Goal: Task Accomplishment & Management: Manage account settings

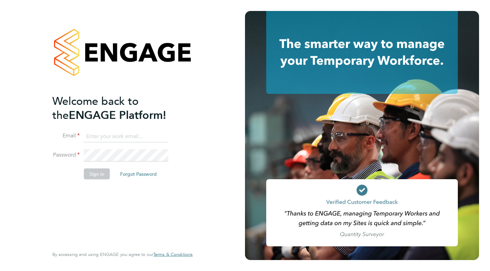
type input "support@engagelabs.io"
click at [95, 175] on button "Sign In" at bounding box center [97, 173] width 26 height 11
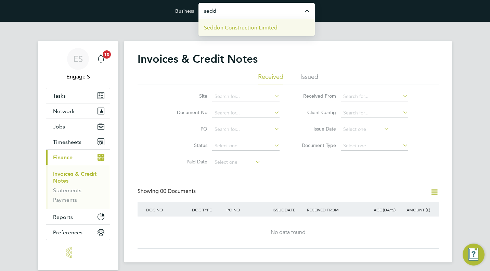
click at [242, 29] on span "Seddon Construction Limited" at bounding box center [241, 28] width 74 height 8
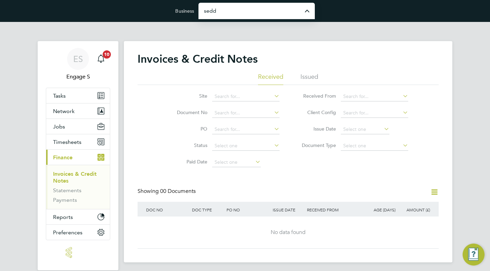
type input "Seddon Construction Limited"
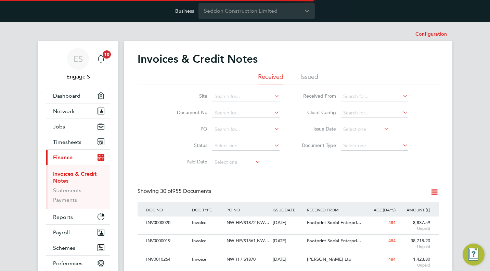
click at [310, 164] on div "Site Document No PO Status Paid Date Issued To Received From Client Config Issu…" at bounding box center [288, 128] width 301 height 86
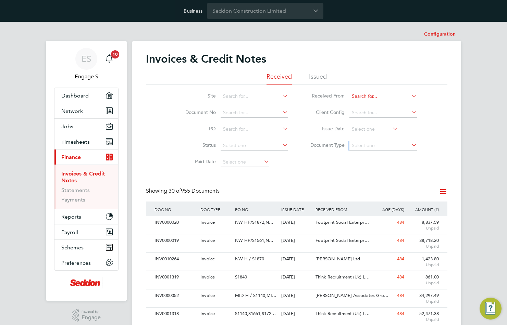
click at [366, 96] on input at bounding box center [382, 97] width 67 height 10
click at [375, 106] on li "Nich olas Associates Group Limited" at bounding box center [389, 105] width 81 height 9
type input "[PERSON_NAME] Associates Group Limited"
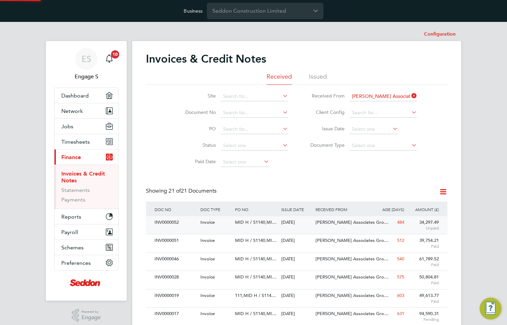
click at [344, 172] on div "Invoices & Credit Notes Received Issued Site Document No PO Status Paid Date Is…" at bounding box center [296, 326] width 301 height 549
click at [343, 218] on div "Nicholas Associates Gro…" at bounding box center [343, 222] width 58 height 13
click at [272, 219] on span "MID H / S1140,MI…" at bounding box center [255, 222] width 41 height 6
click at [265, 215] on div "PO NO" at bounding box center [256, 210] width 46 height 16
click at [262, 217] on div "MID H / S1140,MI…" at bounding box center [256, 222] width 46 height 13
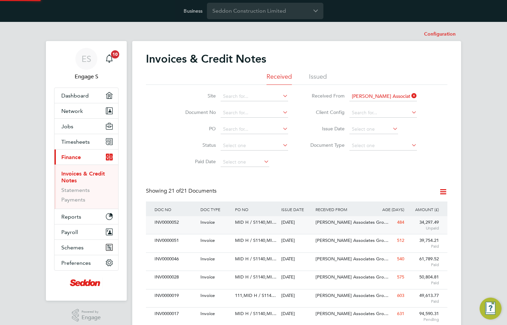
click at [214, 219] on span "Invoice" at bounding box center [207, 222] width 14 height 6
click at [326, 217] on div "Nicholas Associates Gro…" at bounding box center [343, 222] width 58 height 13
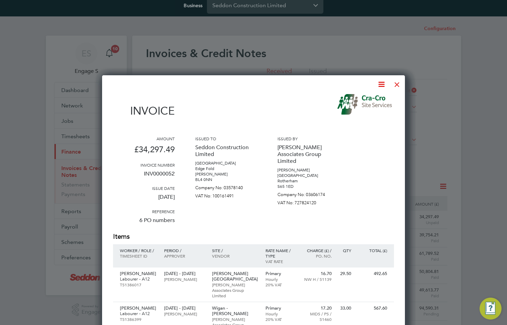
click at [378, 87] on icon at bounding box center [381, 84] width 9 height 9
click at [358, 111] on li "Pay invoice" at bounding box center [360, 110] width 47 height 10
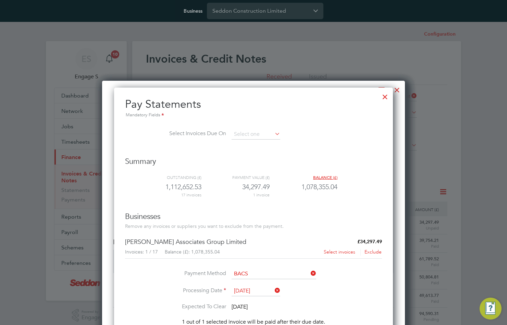
click at [385, 96] on div at bounding box center [385, 95] width 12 height 12
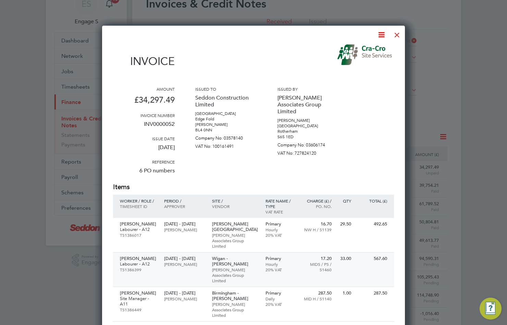
scroll to position [26, 0]
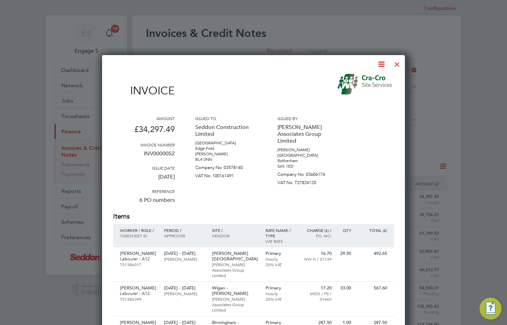
click at [383, 66] on icon at bounding box center [381, 64] width 9 height 9
click at [356, 89] on li "Pay invoice" at bounding box center [360, 90] width 47 height 10
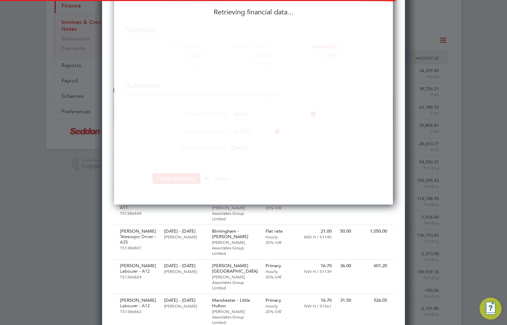
scroll to position [291, 279]
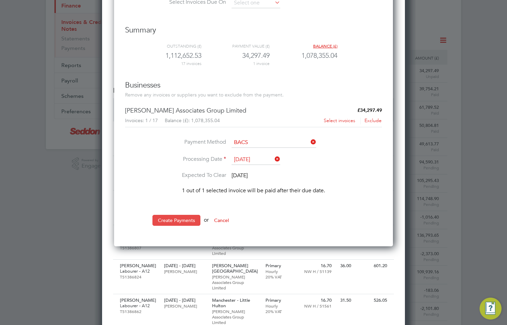
click at [174, 221] on button "Create Payments" at bounding box center [176, 220] width 48 height 11
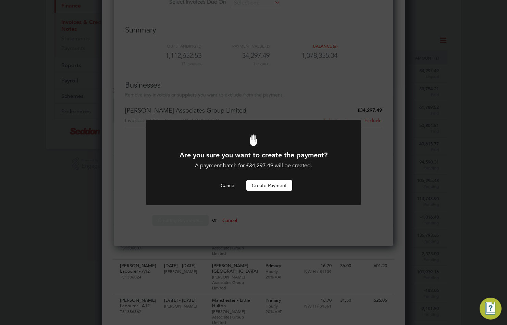
scroll to position [0, 0]
click at [274, 186] on button "Create Payment" at bounding box center [269, 185] width 46 height 11
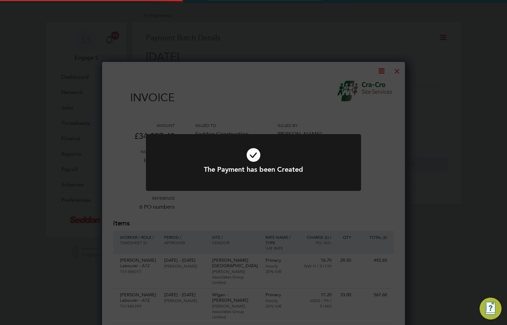
scroll to position [26, 0]
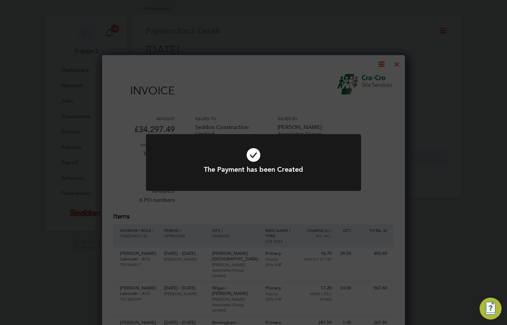
click at [376, 116] on div "The Payment has been Created Cancel Okay" at bounding box center [253, 162] width 507 height 325
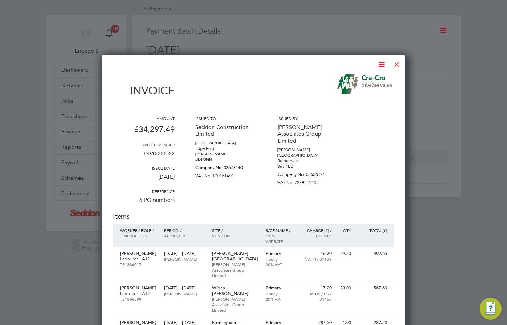
click at [397, 63] on div at bounding box center [397, 62] width 12 height 12
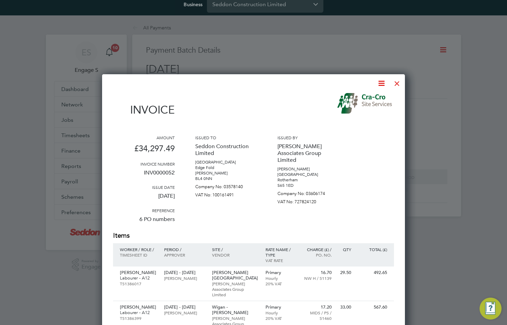
scroll to position [5, 0]
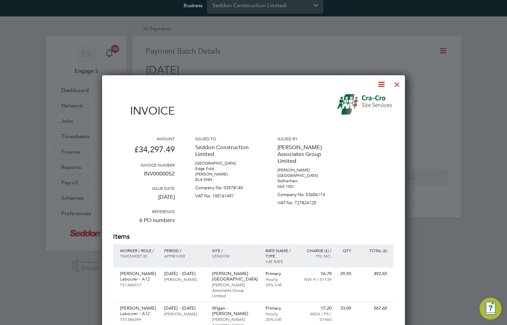
click at [397, 82] on div at bounding box center [397, 83] width 12 height 12
click at [407, 121] on div at bounding box center [253, 162] width 507 height 325
click at [384, 113] on img at bounding box center [365, 104] width 56 height 21
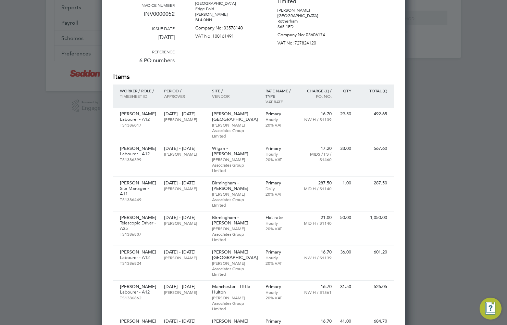
scroll to position [0, 0]
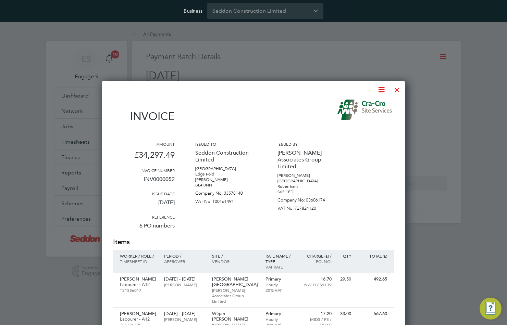
click at [380, 90] on icon at bounding box center [381, 90] width 9 height 9
click at [355, 113] on li "Pay invoice" at bounding box center [360, 116] width 47 height 10
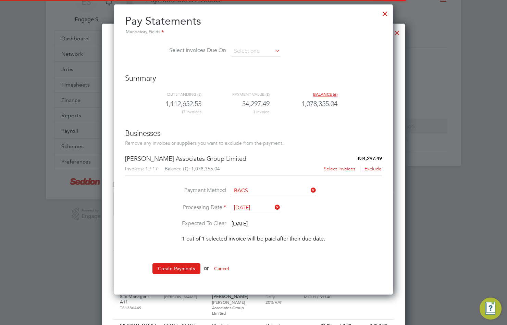
scroll to position [291, 279]
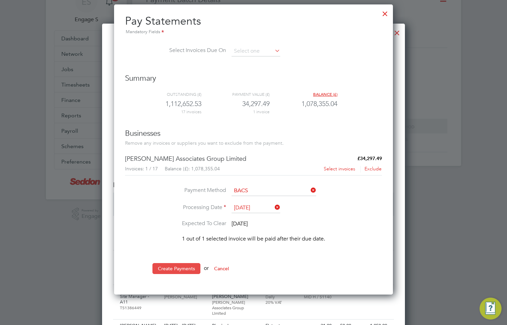
click at [175, 267] on button "Create Payments" at bounding box center [176, 268] width 48 height 11
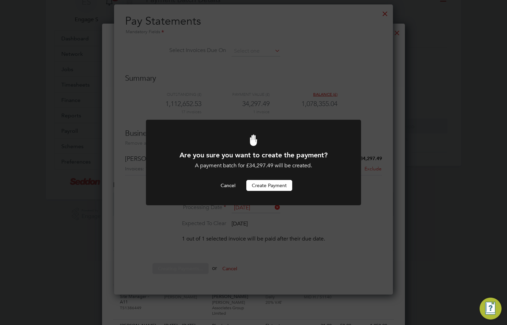
scroll to position [0, 0]
click at [269, 186] on button "Create Payment" at bounding box center [269, 185] width 46 height 11
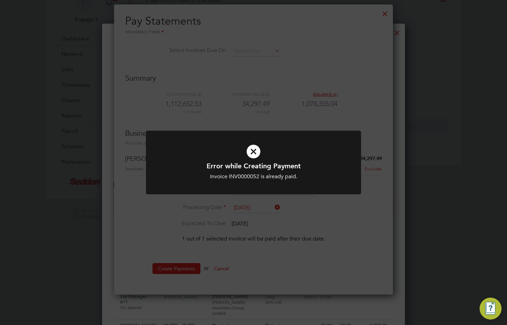
click at [227, 266] on div "Error while Creating Payment Invoice INV0000052 is already paid. Cancel Okay" at bounding box center [253, 162] width 507 height 325
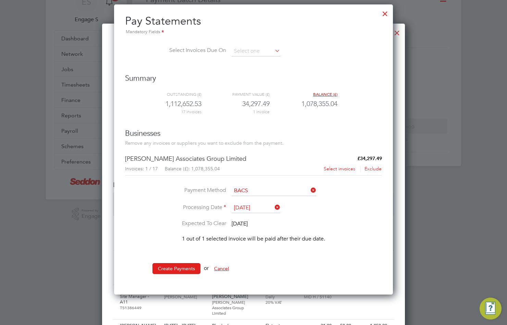
click at [224, 270] on button "Cancel" at bounding box center [221, 268] width 26 height 11
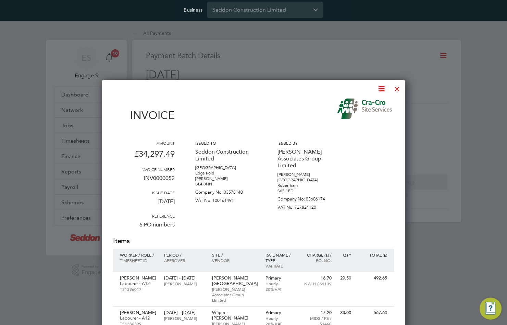
scroll to position [0, 0]
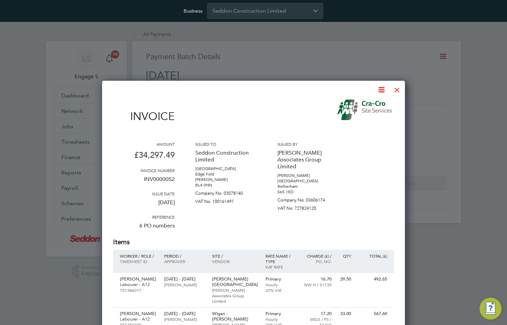
click at [398, 90] on div at bounding box center [397, 88] width 12 height 12
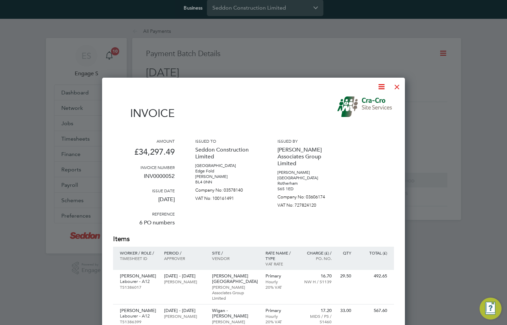
scroll to position [5, 0]
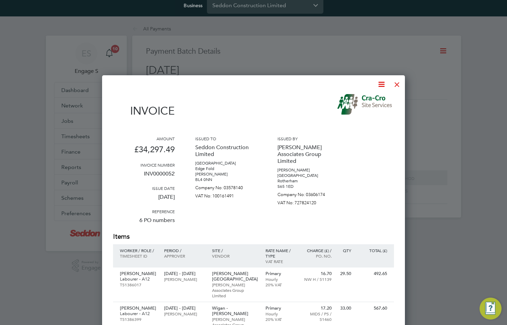
click at [394, 81] on div at bounding box center [397, 83] width 12 height 12
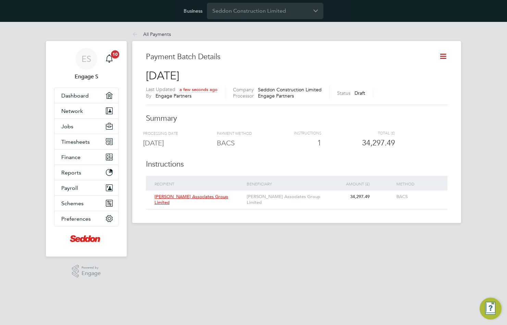
scroll to position [0, 0]
click at [444, 53] on icon at bounding box center [442, 56] width 9 height 9
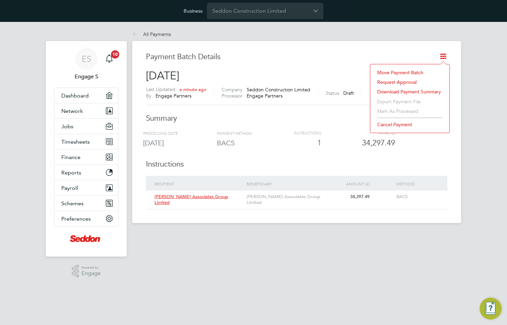
click at [397, 80] on li "Request approval" at bounding box center [409, 82] width 72 height 10
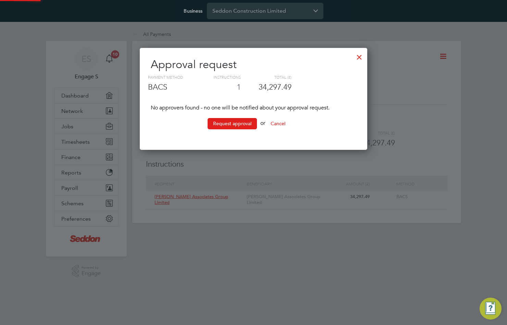
scroll to position [102, 228]
click at [243, 122] on button "Request approval" at bounding box center [231, 123] width 49 height 11
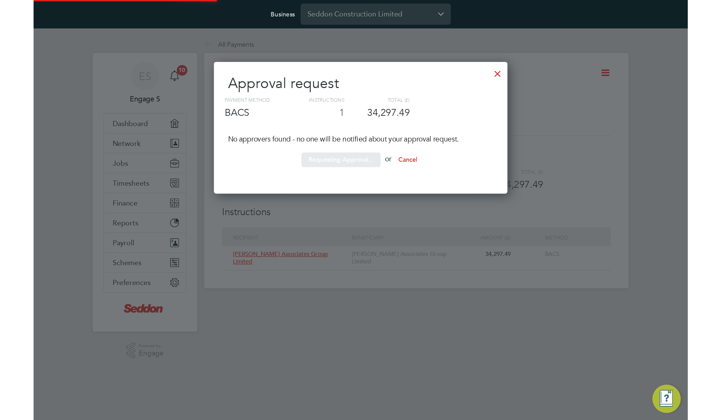
scroll to position [114, 228]
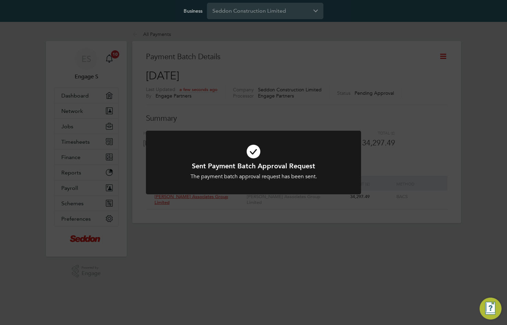
click at [291, 102] on div "Sent Payment Batch Approval Request The payment batch approval request has been…" at bounding box center [253, 162] width 507 height 325
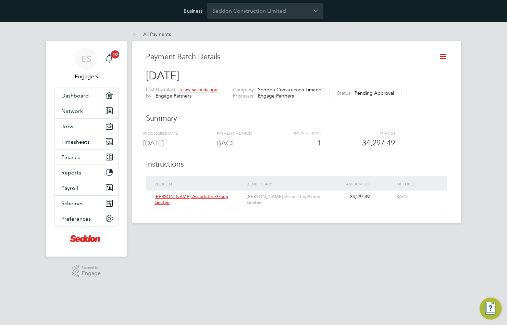
click at [440, 55] on icon at bounding box center [442, 56] width 9 height 9
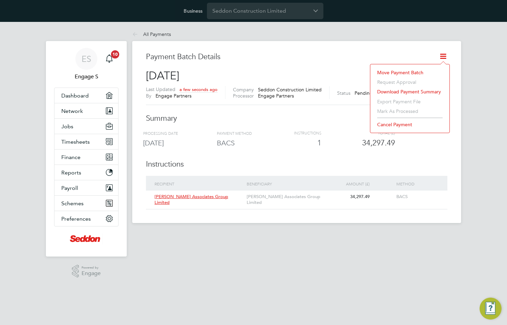
click at [403, 93] on li "Download payment summary" at bounding box center [409, 92] width 72 height 10
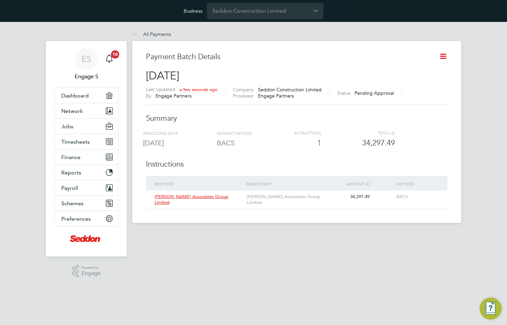
click at [480, 115] on div "ES Engage S Notifications 10 Applications: Dashboard Network Team Members Busin…" at bounding box center [253, 154] width 507 height 264
click at [444, 56] on icon at bounding box center [442, 56] width 9 height 9
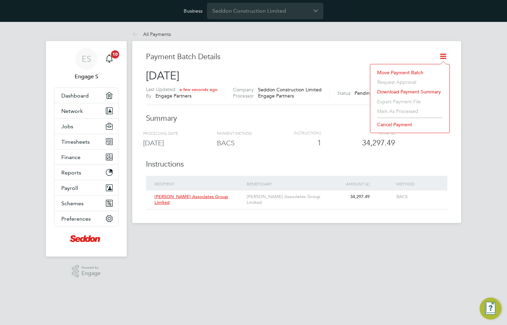
click at [329, 99] on div "Last Updated a few seconds ago By Engage Partners Company Seddon Construction L…" at bounding box center [296, 95] width 301 height 19
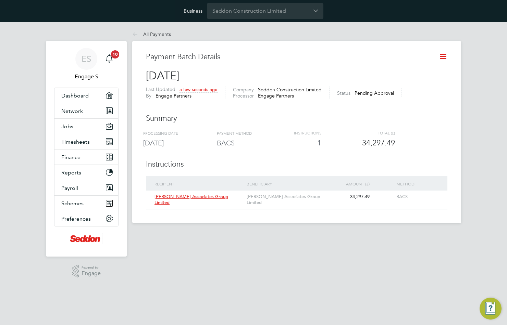
click at [364, 94] on span "Pending Approval" at bounding box center [373, 93] width 39 height 6
click at [72, 157] on span "Finance" at bounding box center [70, 157] width 19 height 7
click at [268, 58] on h3 "Payment Batch Details" at bounding box center [290, 57] width 288 height 10
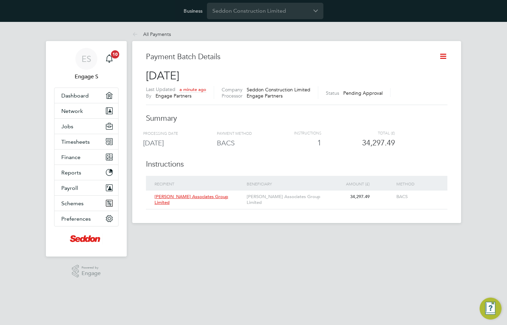
click at [268, 58] on h3 "Payment Batch Details" at bounding box center [290, 57] width 288 height 10
click at [288, 145] on div "1" at bounding box center [301, 143] width 39 height 10
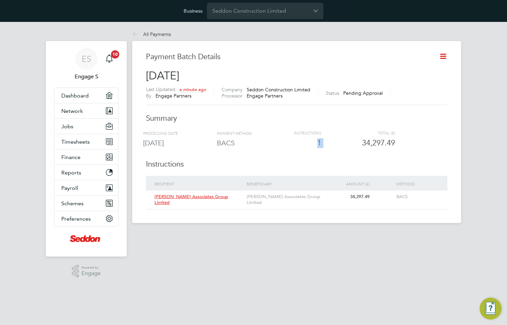
click at [288, 145] on div "1" at bounding box center [301, 143] width 39 height 10
drag, startPoint x: 288, startPoint y: 145, endPoint x: 182, endPoint y: 122, distance: 108.9
click at [180, 123] on div "Payment Batch Details 29 Aug 2025 Last Updated a minute ago By Engage Partners …" at bounding box center [296, 130] width 301 height 157
drag, startPoint x: 298, startPoint y: 100, endPoint x: 232, endPoint y: 90, distance: 66.4
click at [232, 90] on div "Last Updated a minute ago By Engage Partners Company Seddon Construction Limite…" at bounding box center [296, 95] width 301 height 19
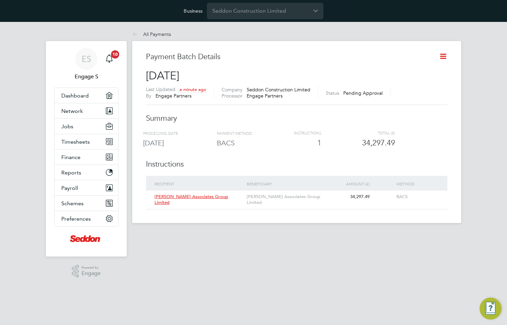
click at [239, 101] on div "Last Updated a minute ago By Engage Partners Company Seddon Construction Limite…" at bounding box center [296, 95] width 301 height 19
click at [444, 58] on icon at bounding box center [442, 56] width 9 height 9
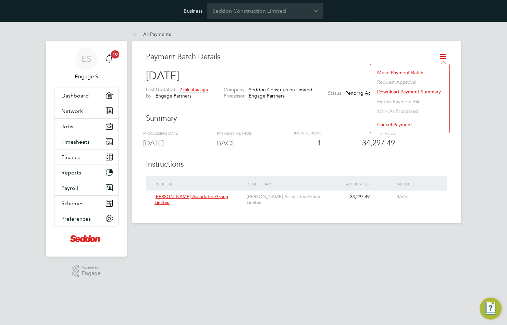
click at [395, 112] on li "Mark as processed" at bounding box center [409, 111] width 72 height 10
click at [393, 103] on li "Export payment file" at bounding box center [409, 102] width 72 height 10
click at [279, 100] on div "Last Updated 2 minutes ago By Engage Partners Company Seddon Construction Limit…" at bounding box center [296, 95] width 301 height 19
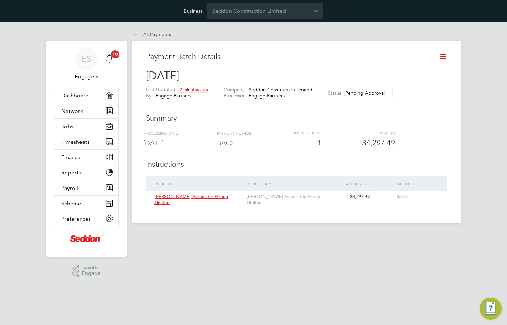
click at [278, 94] on span "Engage Partners" at bounding box center [267, 96] width 36 height 6
click at [201, 89] on span "2 minutes ago" at bounding box center [193, 90] width 29 height 6
click at [276, 91] on span "Seddon Construction Limited" at bounding box center [278, 90] width 64 height 6
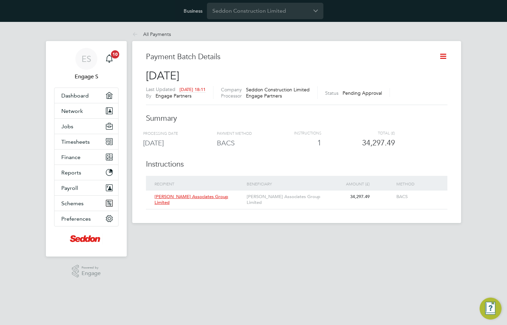
click at [281, 99] on div "Last Updated 29 Aug 2025, 18:11 By Engage Partners Company Seddon Construction …" at bounding box center [296, 95] width 301 height 19
click at [215, 109] on div "Payment Batch Details 29 Aug 2025 Last Updated 29 Aug 2025, 18:11 By Engage Par…" at bounding box center [296, 130] width 301 height 157
click at [155, 33] on link "All Payments" at bounding box center [151, 34] width 39 height 6
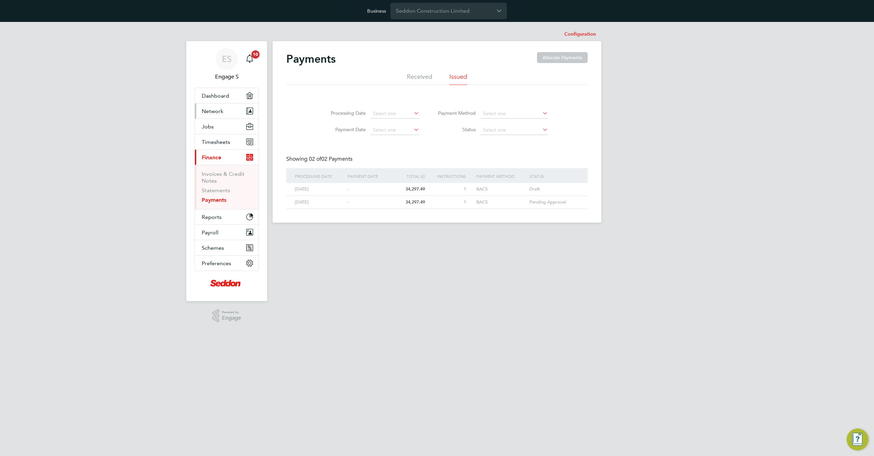
click at [219, 111] on span "Network" at bounding box center [213, 111] width 22 height 7
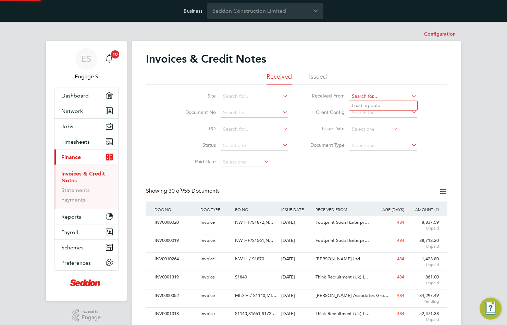
click at [361, 97] on input at bounding box center [382, 97] width 67 height 10
click at [369, 103] on li "Nich olas Associates Group Limited" at bounding box center [389, 105] width 81 height 9
type input "[PERSON_NAME] Associates Group Limited"
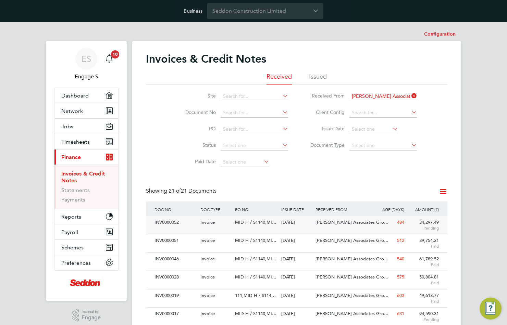
click at [342, 229] on div "INV0000052 Invoice MID H / S1140,MI… 02 May 2024 Seddon Construction Limited Ni…" at bounding box center [296, 225] width 301 height 18
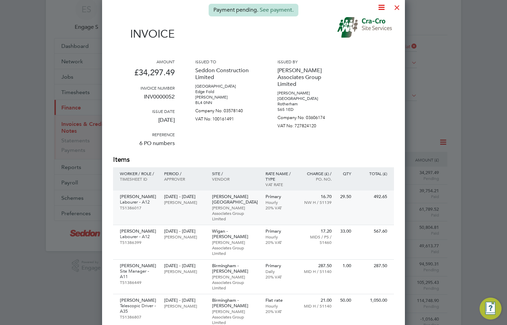
click at [269, 202] on p "Hourly" at bounding box center [280, 202] width 30 height 5
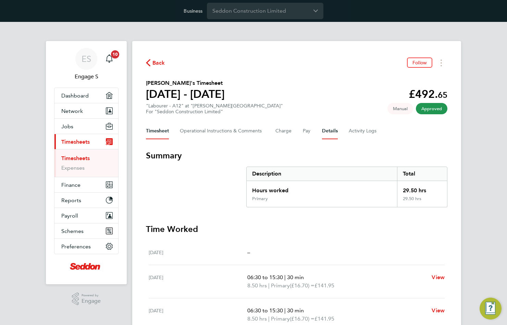
click at [331, 132] on button "Details" at bounding box center [330, 131] width 16 height 16
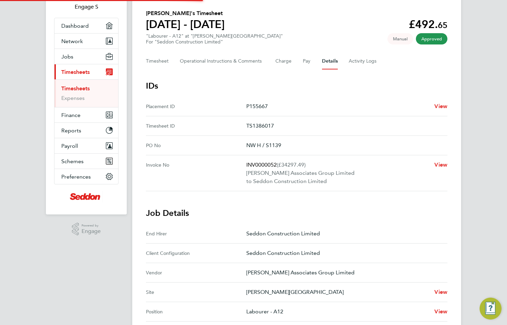
scroll to position [96, 0]
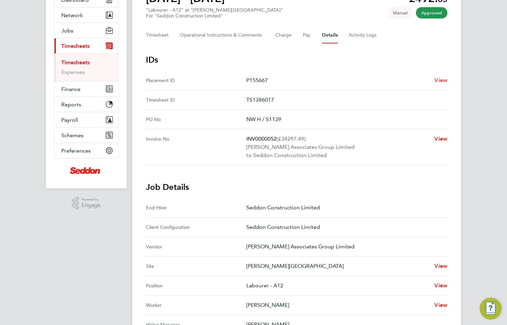
click at [441, 80] on span "View" at bounding box center [440, 80] width 13 height 7
click at [77, 60] on link "Timesheets" at bounding box center [75, 62] width 28 height 7
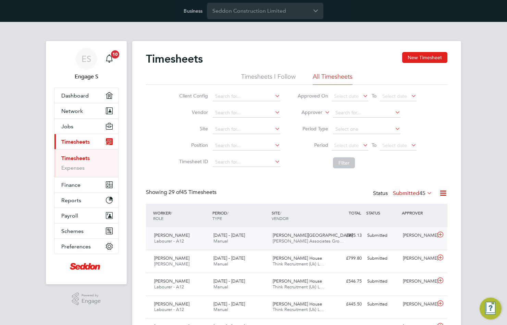
click at [407, 239] on div "Danny H" at bounding box center [418, 235] width 36 height 11
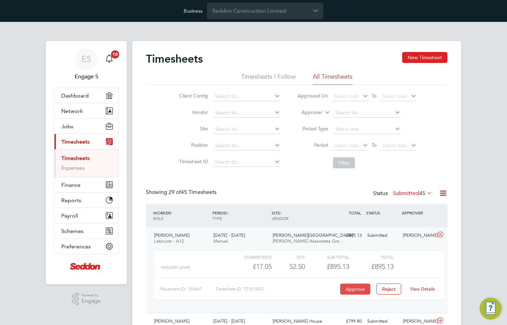
click at [355, 290] on button "Approve" at bounding box center [355, 289] width 30 height 11
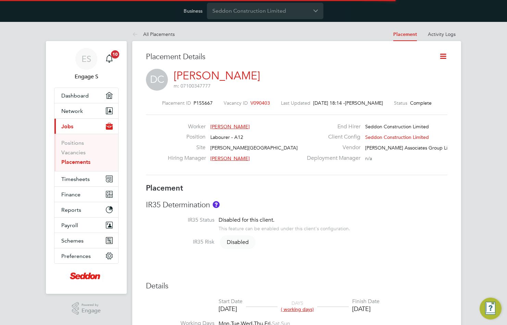
click at [443, 59] on icon at bounding box center [442, 56] width 9 height 9
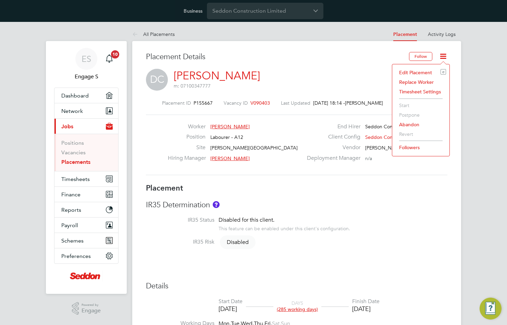
click at [411, 73] on li "Edit Placement e" at bounding box center [420, 73] width 50 height 10
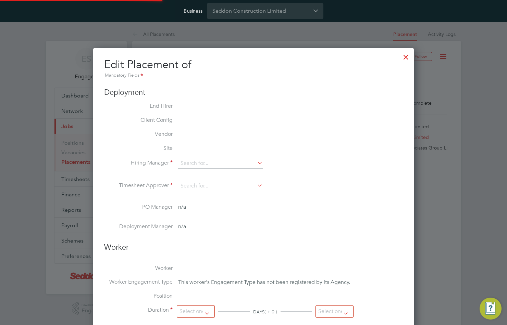
type input "[PERSON_NAME]"
type input "[DATE]"
type input "08:00"
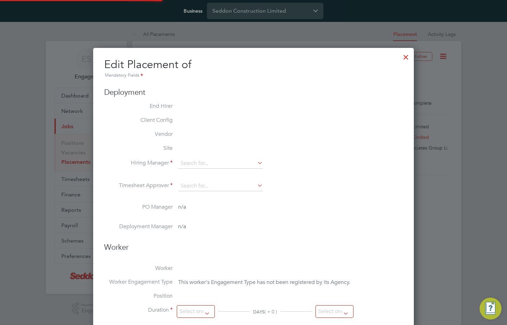
type input "18:00"
type input "111624"
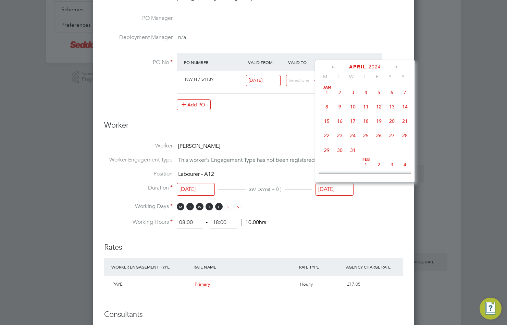
click at [338, 185] on input "19 Apr 2024" at bounding box center [334, 189] width 38 height 13
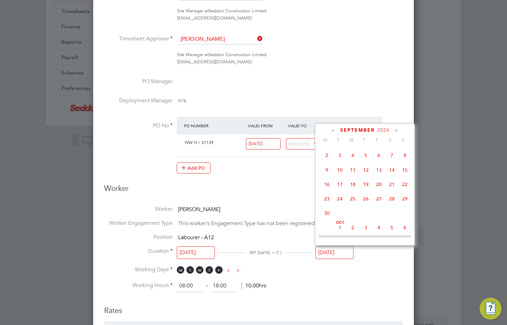
click at [384, 131] on span "2024" at bounding box center [383, 130] width 12 height 6
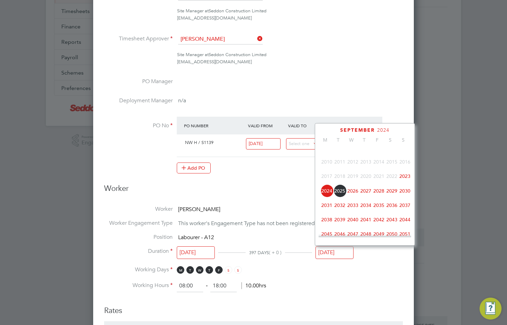
click at [365, 195] on span "2027" at bounding box center [365, 190] width 13 height 13
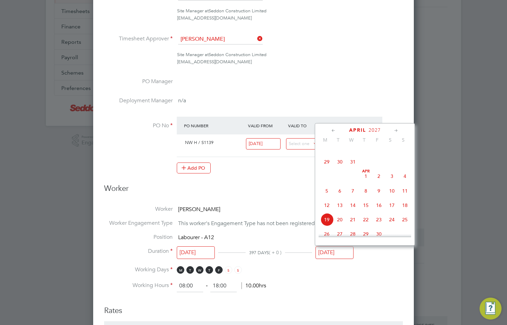
click at [404, 222] on span "25" at bounding box center [404, 219] width 13 height 13
type input "25 Apr 2027"
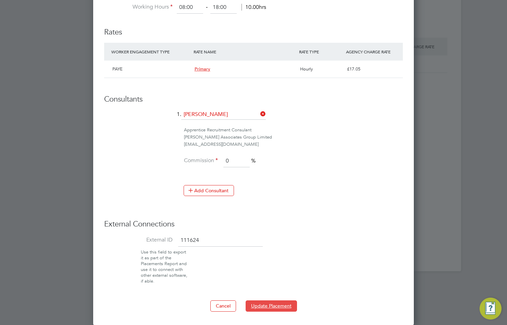
click at [270, 303] on button "Update Placement" at bounding box center [270, 306] width 51 height 11
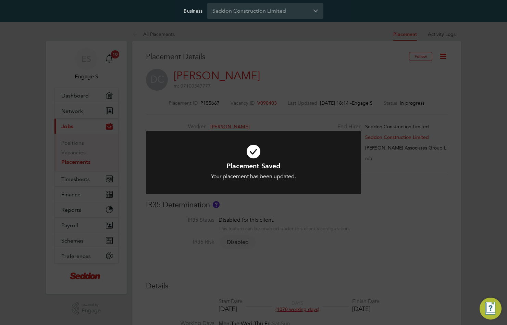
click at [335, 244] on div "Placement Saved Your placement has been updated. Cancel Okay" at bounding box center [253, 162] width 507 height 325
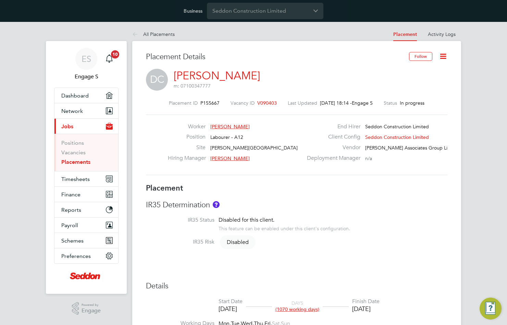
click at [443, 54] on icon at bounding box center [442, 56] width 9 height 9
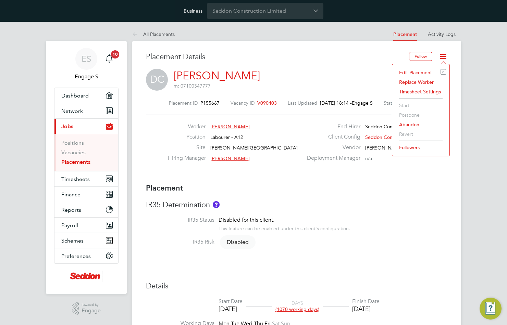
click at [276, 63] on div "Placement Details" at bounding box center [275, 60] width 258 height 17
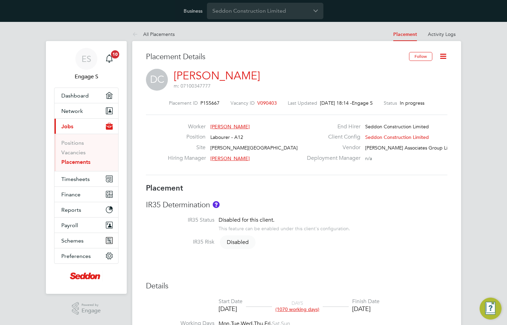
click at [275, 76] on div "DC Darrell C m: 07100347777" at bounding box center [296, 80] width 301 height 23
click at [190, 76] on link "Darrell C" at bounding box center [217, 75] width 86 height 13
drag, startPoint x: 365, startPoint y: 148, endPoint x: 444, endPoint y: 147, distance: 79.1
click at [444, 147] on div "Vendor Nicholas Associates Group Limited" at bounding box center [376, 149] width 147 height 11
copy span "[PERSON_NAME] Associates Group Limited"
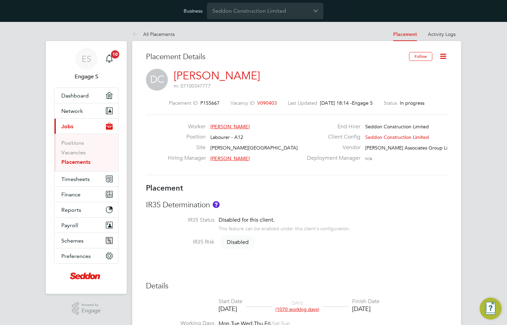
click at [286, 85] on div "DC Darrell C m: 07100347777" at bounding box center [296, 80] width 301 height 23
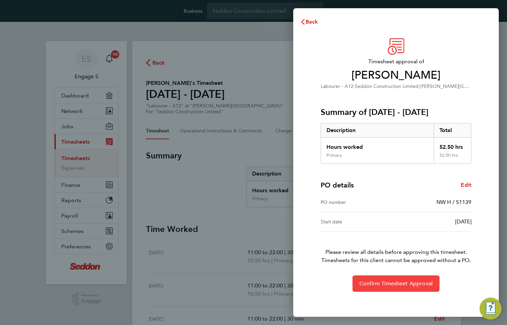
click at [375, 284] on span "Confirm Timesheet Approval" at bounding box center [395, 283] width 73 height 7
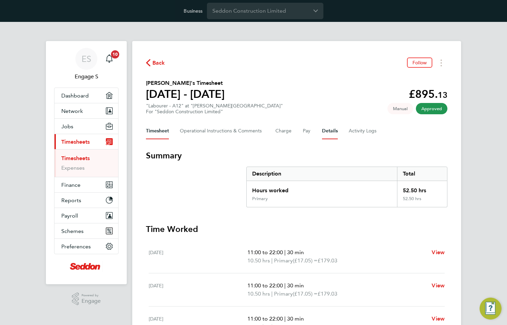
click at [328, 131] on button "Details" at bounding box center [330, 131] width 16 height 16
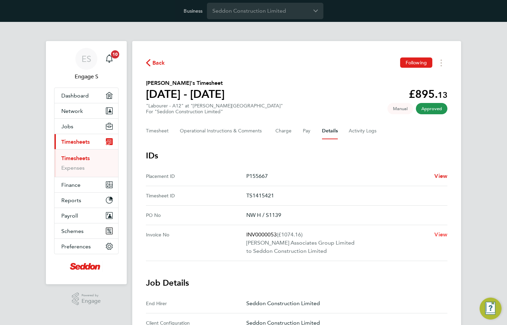
click at [440, 231] on span "View" at bounding box center [440, 234] width 13 height 7
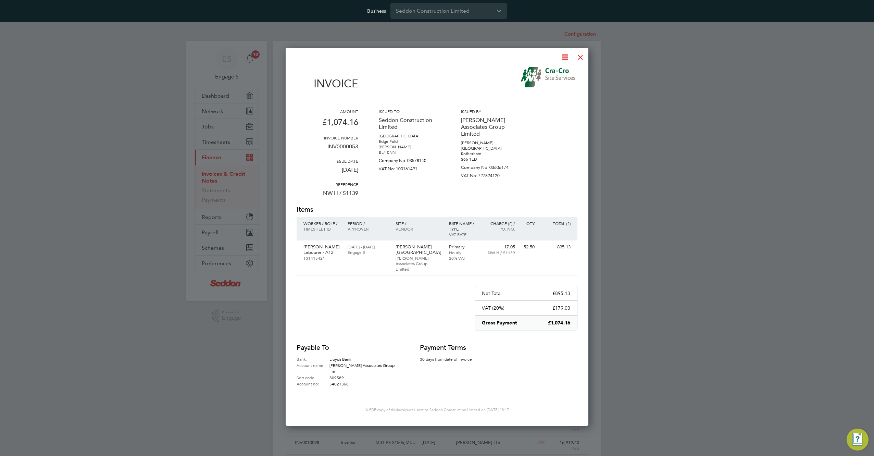
click at [506, 56] on icon at bounding box center [564, 57] width 9 height 9
click at [506, 91] on li "Pay invoice" at bounding box center [543, 93] width 47 height 10
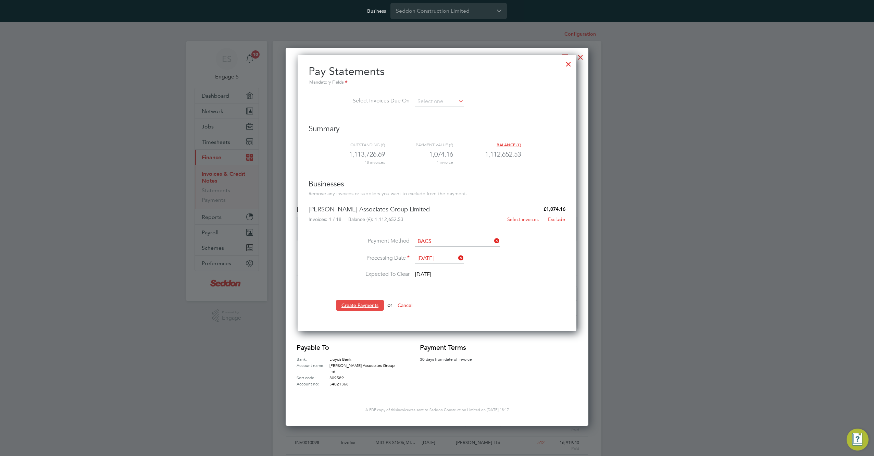
click at [358, 306] on button "Create Payments" at bounding box center [360, 305] width 48 height 11
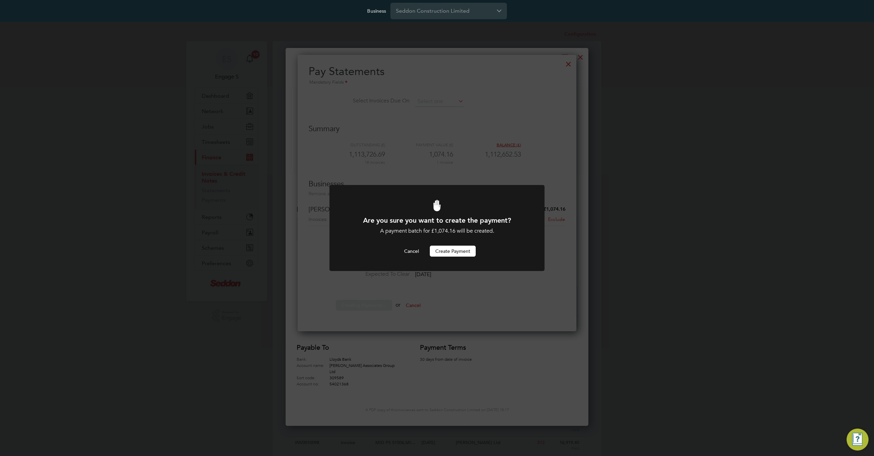
click at [456, 247] on button "Create Payment" at bounding box center [453, 250] width 46 height 11
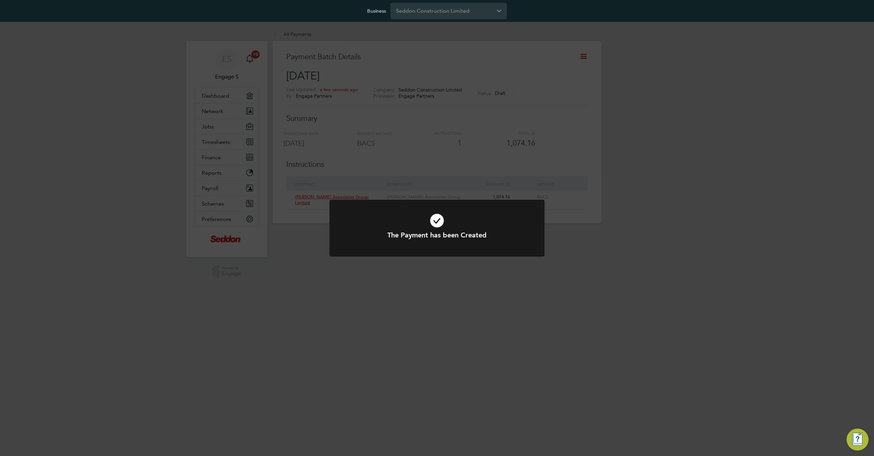
click at [457, 149] on div "The Payment has been Created Cancel Okay" at bounding box center [437, 228] width 874 height 456
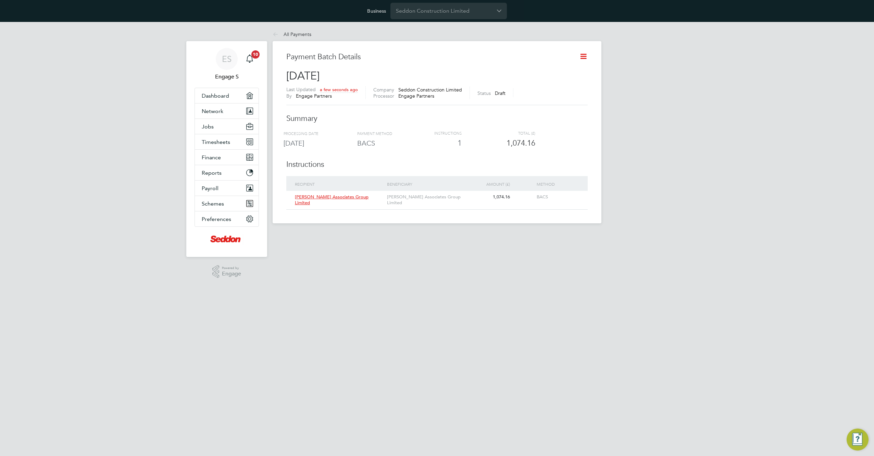
click at [506, 54] on div "Payment Batch Details 29 Aug 2025 Last Updated a few seconds ago By Engage Part…" at bounding box center [436, 132] width 329 height 182
click at [506, 55] on icon at bounding box center [583, 56] width 9 height 9
click at [506, 82] on li "Request approval" at bounding box center [550, 82] width 72 height 10
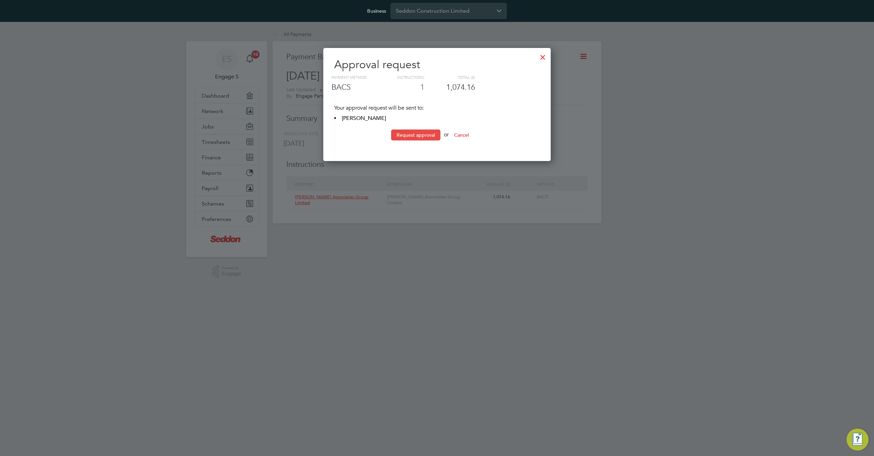
click at [419, 135] on button "Request approval" at bounding box center [415, 134] width 49 height 11
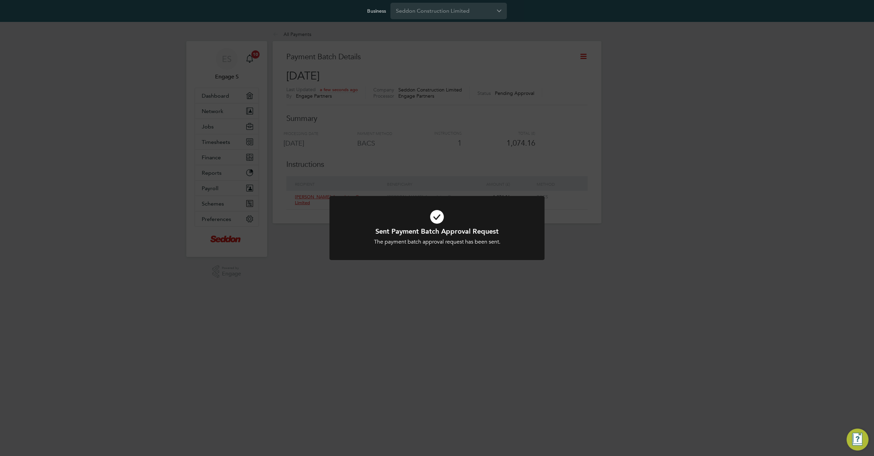
click at [419, 135] on div "Sent Payment Batch Approval Request The payment batch approval request has been…" at bounding box center [437, 228] width 874 height 456
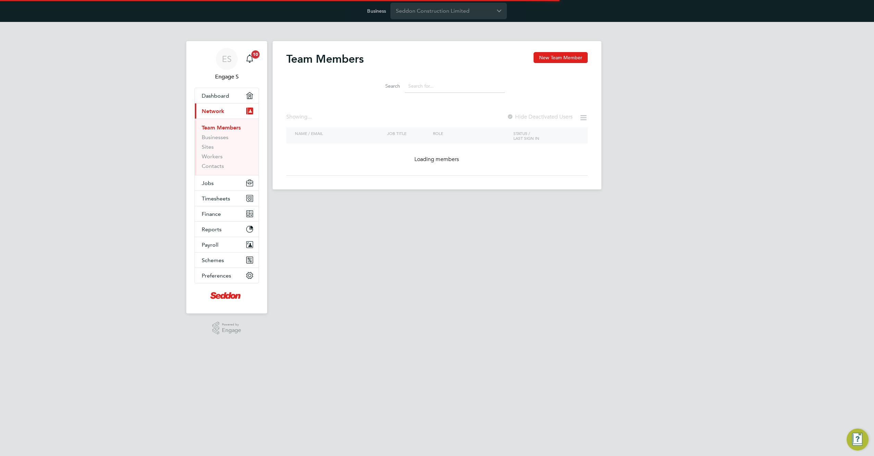
click at [437, 86] on input at bounding box center [455, 85] width 100 height 13
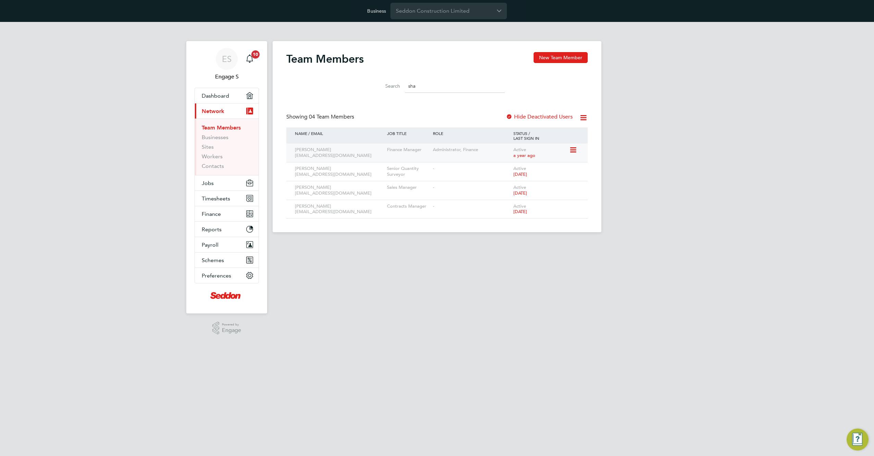
type input "sha"
click at [573, 150] on icon at bounding box center [572, 150] width 7 height 8
click at [510, 215] on li "Impersonate" at bounding box center [534, 218] width 82 height 10
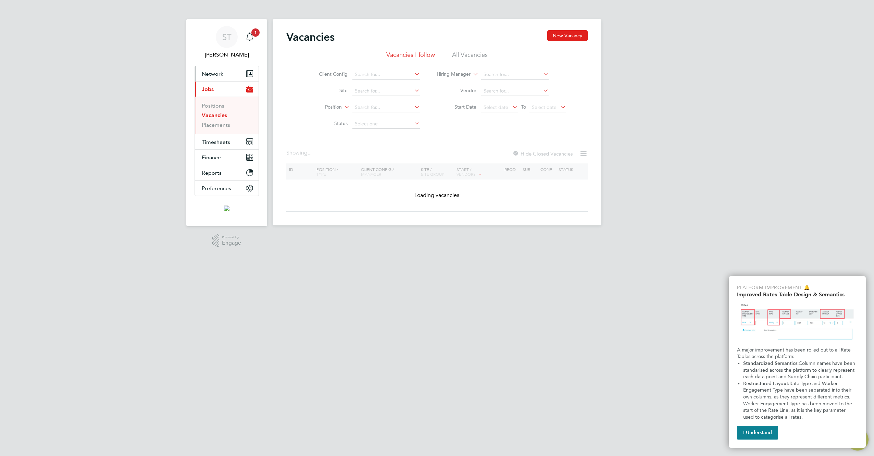
click at [216, 71] on span "Network" at bounding box center [213, 74] width 22 height 7
click at [322, 236] on html "ST [PERSON_NAME] T Notifications 1 Applications: Network Team Members Businesse…" at bounding box center [437, 118] width 874 height 236
click at [248, 38] on icon "Main navigation" at bounding box center [249, 37] width 8 height 8
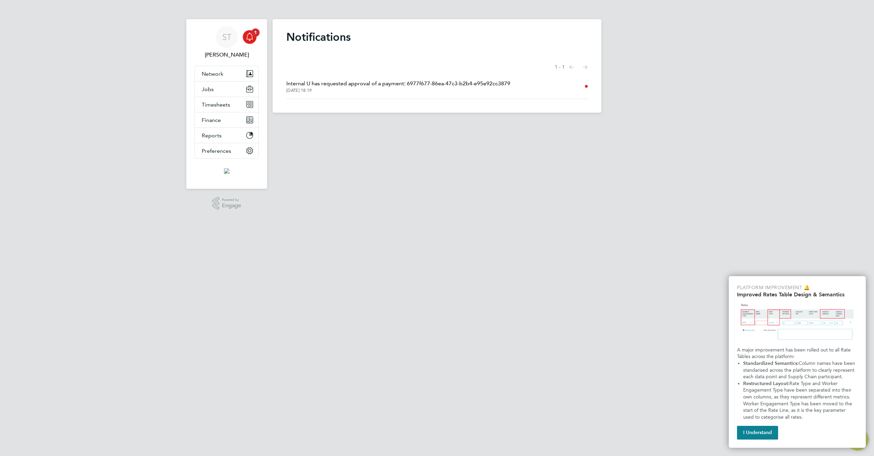
click at [340, 124] on html "ST Sharon T Notifications 1 Applications: Network Team Members Businesses Sites…" at bounding box center [437, 62] width 874 height 124
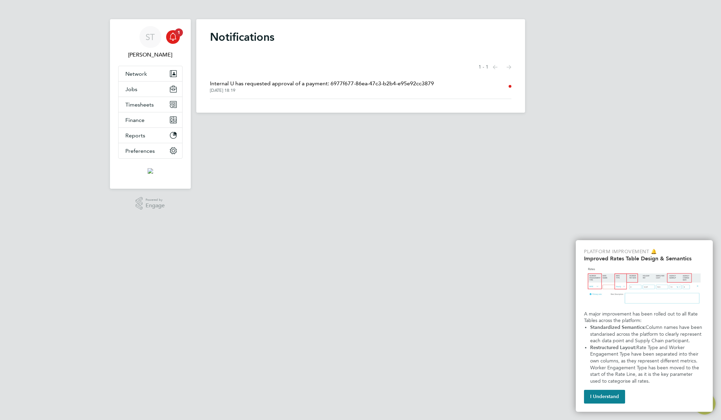
click at [549, 124] on html "ST Sharon T Notifications 1 Applications: Network Team Members Businesses Sites…" at bounding box center [360, 62] width 721 height 124
click at [394, 87] on span "Internal U has requested approval of a payment: 6977f677-86ea-47c3-b2b4-e95e92c…" at bounding box center [322, 83] width 224 height 8
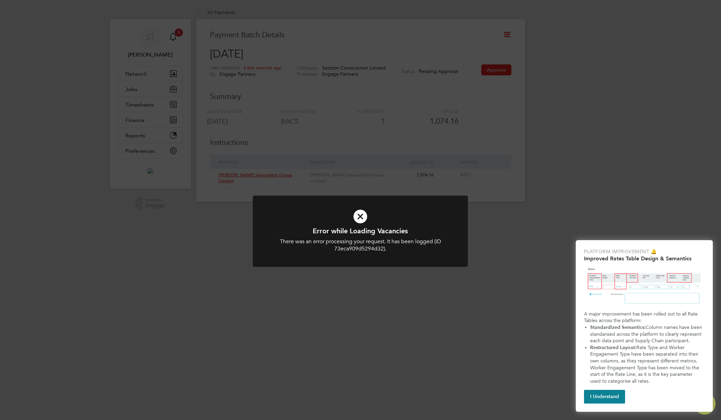
click at [394, 87] on div "Error while Loading Vacancies There was an error processing your request. It ha…" at bounding box center [360, 210] width 721 height 420
click at [495, 72] on div "Error while Loading Vacancies There was an error processing your request. It ha…" at bounding box center [360, 210] width 721 height 420
click at [492, 72] on div "Error while Loading Vacancies There was an error processing your request. It ha…" at bounding box center [360, 210] width 721 height 420
click at [489, 101] on div "Error while Loading Vacancies There was an error processing your request. It ha…" at bounding box center [360, 210] width 721 height 420
click at [488, 99] on div "Error while Loading Vacancies There was an error processing your request. It ha…" at bounding box center [360, 210] width 721 height 420
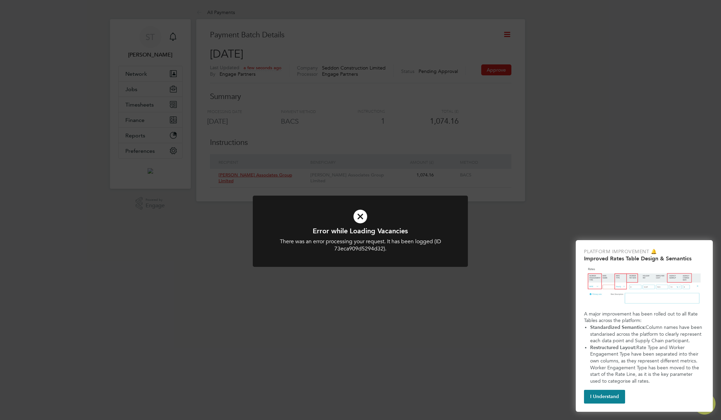
click at [488, 99] on div "Error while Loading Vacancies There was an error processing your request. It ha…" at bounding box center [360, 210] width 721 height 420
click at [442, 195] on div at bounding box center [360, 230] width 215 height 71
click at [471, 152] on div "Error while Loading Vacancies There was an error processing your request. It ha…" at bounding box center [360, 210] width 721 height 420
click at [469, 143] on div "Error while Loading Vacancies There was an error processing your request. It ha…" at bounding box center [360, 210] width 721 height 420
click at [413, 223] on icon at bounding box center [360, 216] width 178 height 27
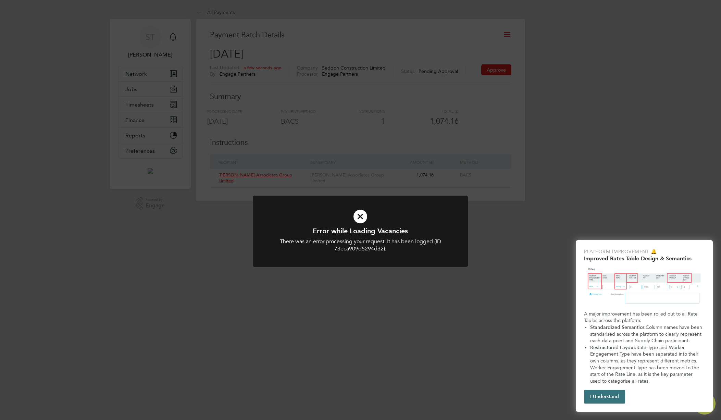
click at [601, 397] on button "I Understand" at bounding box center [604, 397] width 41 height 14
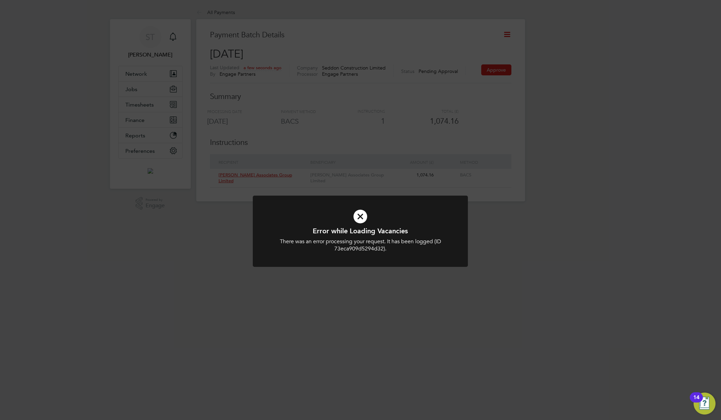
click at [554, 291] on div "Error while Loading Vacancies There was an error processing your request. It ha…" at bounding box center [360, 210] width 721 height 420
click at [485, 69] on div "Error while Loading Vacancies There was an error processing your request. It ha…" at bounding box center [360, 210] width 721 height 420
click at [441, 217] on icon at bounding box center [360, 216] width 178 height 27
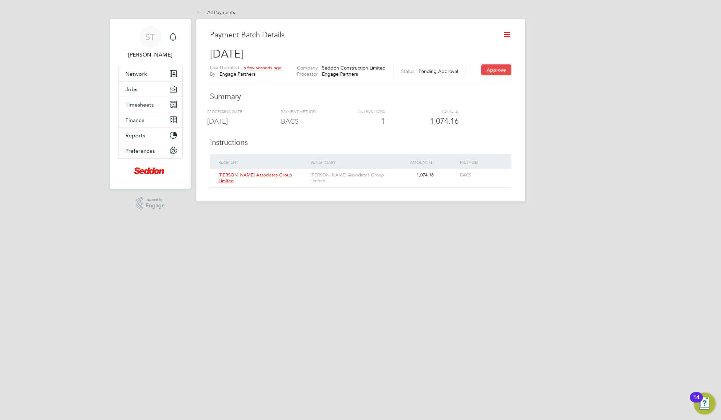
click at [497, 69] on button "Approve" at bounding box center [496, 69] width 30 height 11
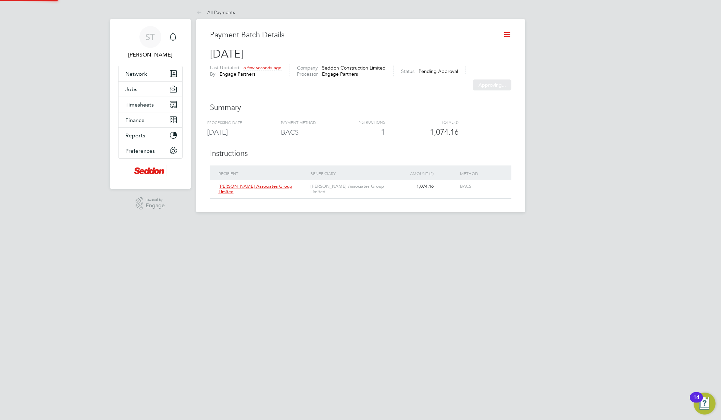
click at [497, 69] on div "Sorry, we are having problems connecting to our services." at bounding box center [360, 108] width 329 height 207
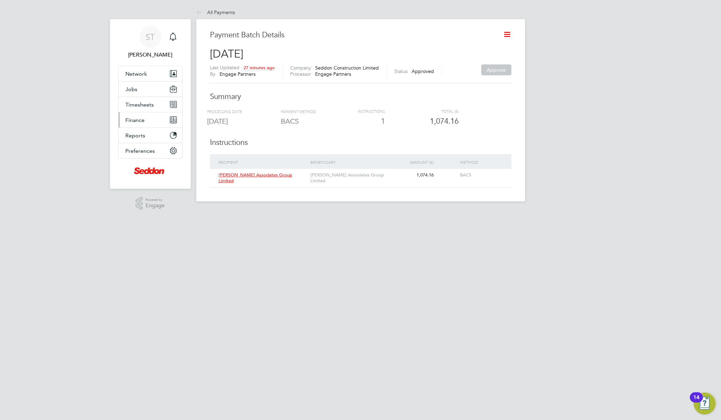
click at [129, 122] on span "Finance" at bounding box center [134, 120] width 19 height 7
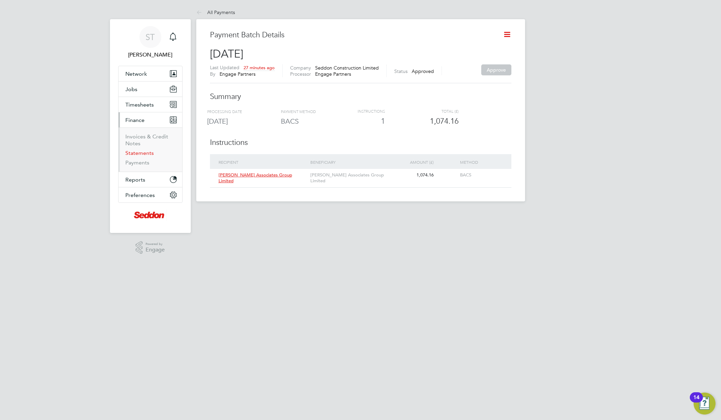
click at [130, 154] on link "Statements" at bounding box center [139, 153] width 28 height 7
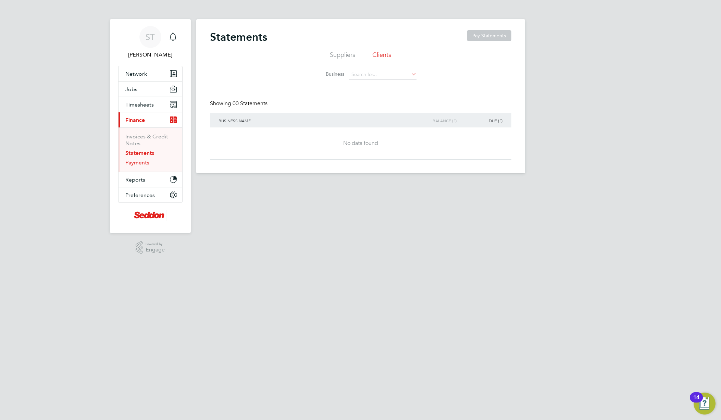
click at [131, 164] on link "Payments" at bounding box center [137, 162] width 24 height 7
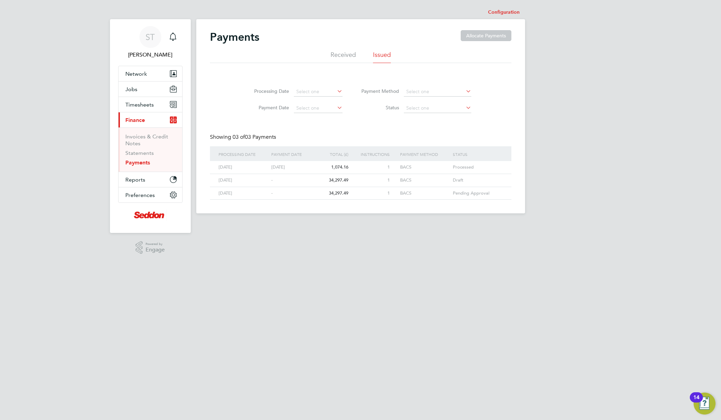
click at [450, 178] on link "29 Aug 2025 - 34,297.49 1 BACS Draft" at bounding box center [357, 177] width 280 height 6
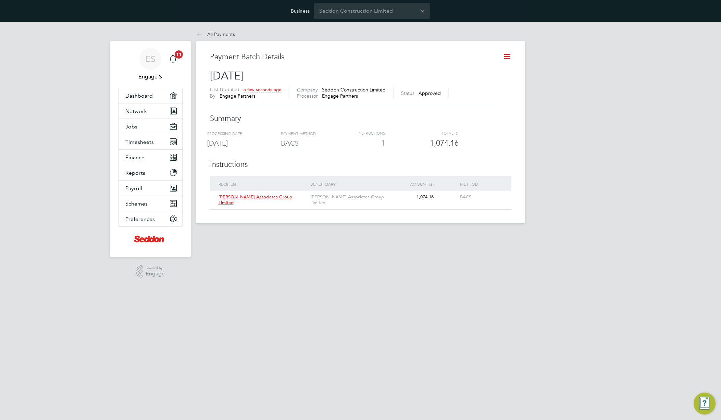
click at [506, 55] on icon at bounding box center [506, 56] width 9 height 9
click at [457, 101] on li "Export payment file" at bounding box center [473, 102] width 72 height 10
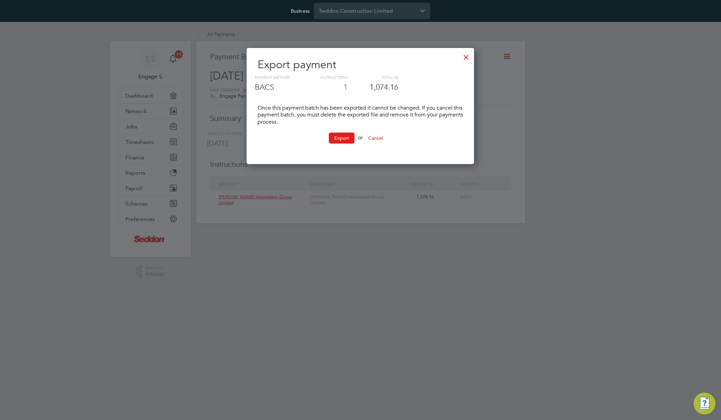
scroll to position [116, 228]
click at [337, 140] on button "Export" at bounding box center [342, 137] width 26 height 11
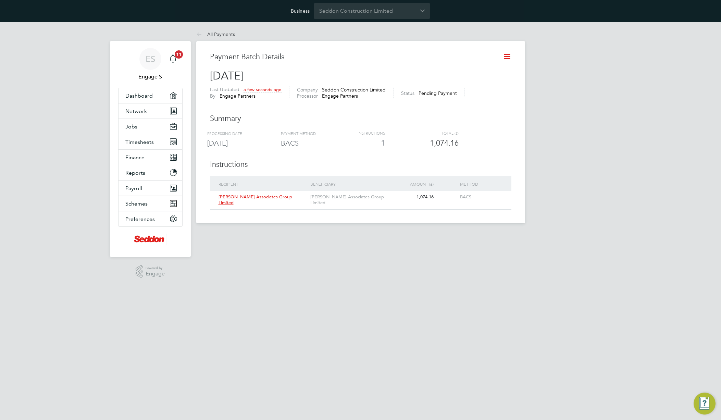
click at [507, 54] on icon at bounding box center [506, 56] width 9 height 9
click at [468, 112] on li "Mark as processed" at bounding box center [473, 111] width 72 height 10
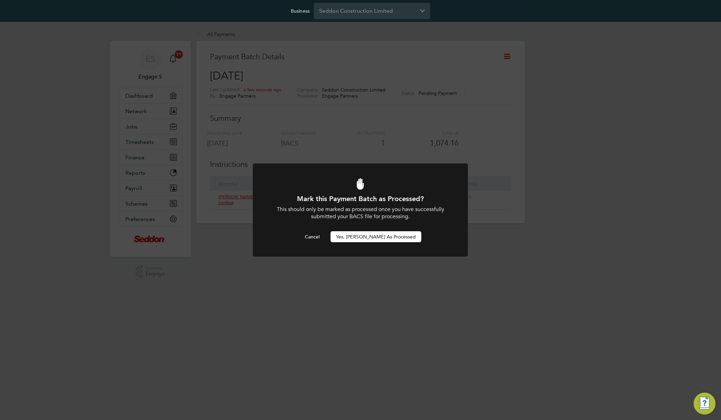
click at [389, 237] on button "Yes, [PERSON_NAME] as Processed" at bounding box center [375, 236] width 91 height 11
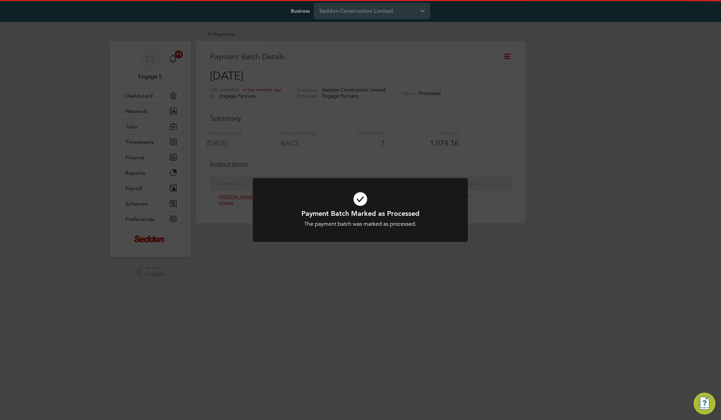
click at [517, 95] on div "Payment Batch Marked as Processed The payment batch was marked as processed. Ca…" at bounding box center [360, 210] width 721 height 420
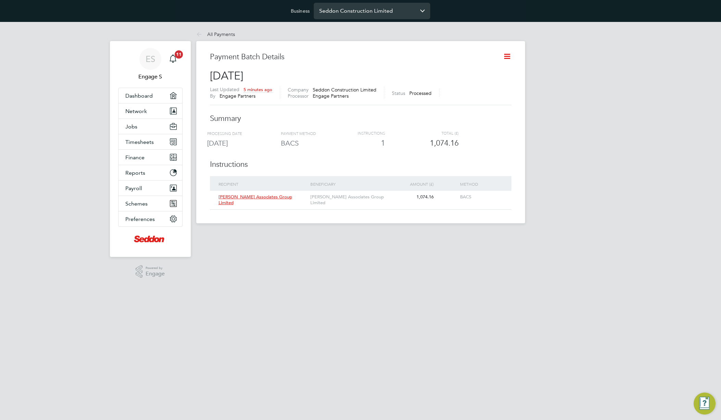
click at [330, 12] on input "Seddon Construction Limited" at bounding box center [372, 11] width 116 height 16
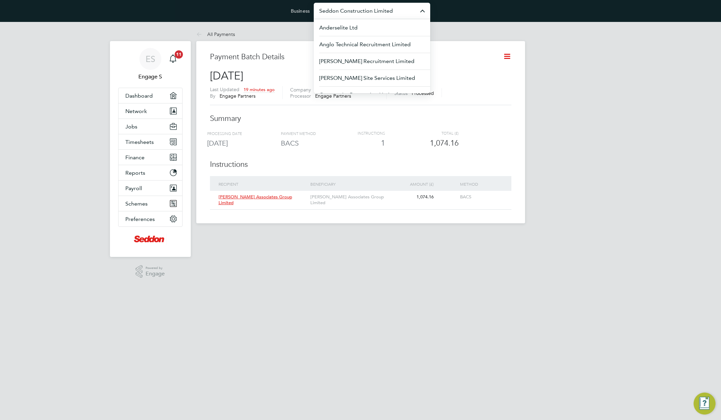
click at [478, 31] on div "All Payments All Payments Payment Batch Details 29 Aug 2025 Last Updated 19 min…" at bounding box center [360, 125] width 329 height 196
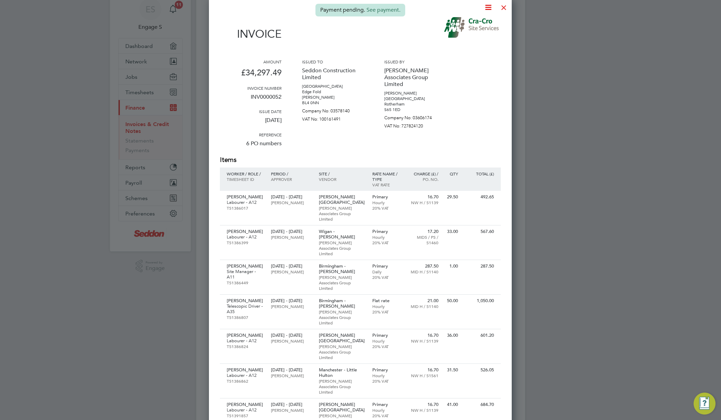
click at [503, 7] on div at bounding box center [503, 6] width 12 height 12
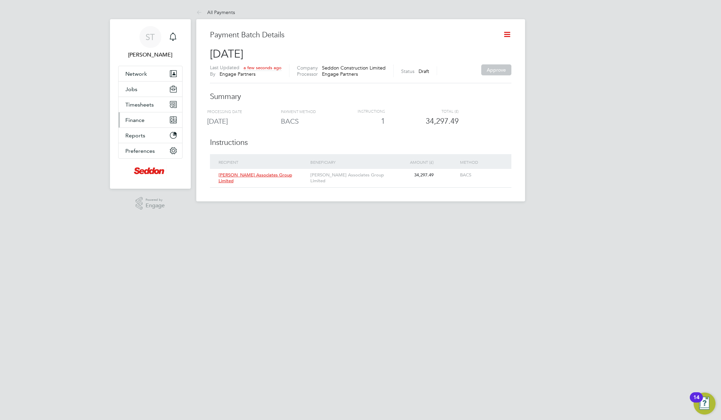
click at [140, 118] on span "Finance" at bounding box center [134, 120] width 19 height 7
click at [507, 32] on icon at bounding box center [506, 34] width 9 height 9
click at [470, 60] on li "Request approval" at bounding box center [473, 60] width 72 height 10
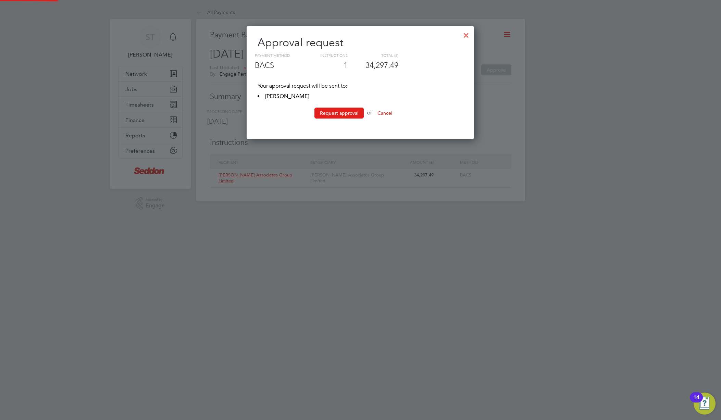
scroll to position [114, 228]
click at [324, 115] on button "Request approval" at bounding box center [338, 112] width 49 height 11
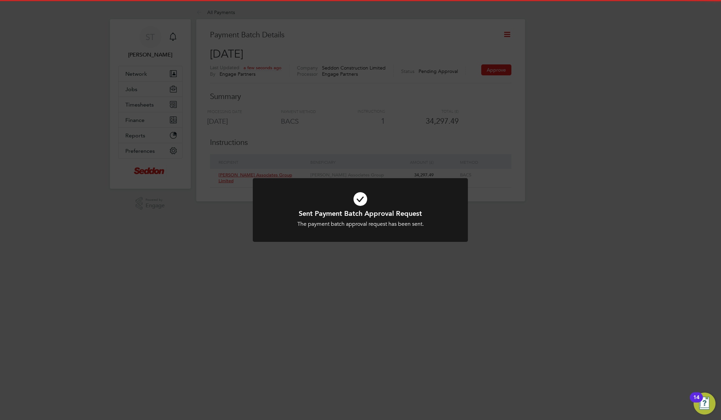
click at [333, 126] on div "Sent Payment Batch Approval Request The payment batch approval request has been…" at bounding box center [360, 210] width 721 height 420
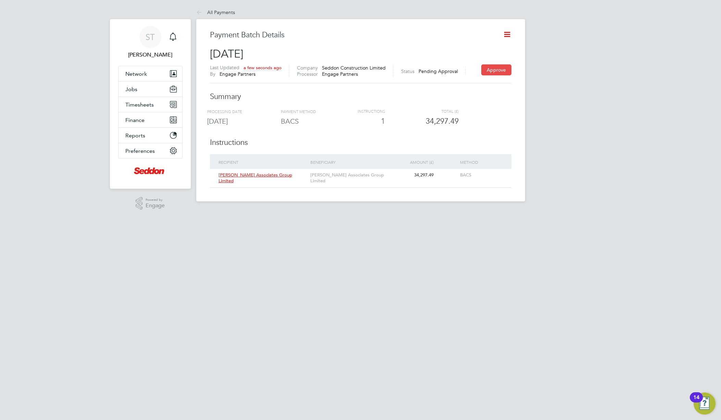
click at [497, 68] on button "Approve" at bounding box center [496, 69] width 30 height 11
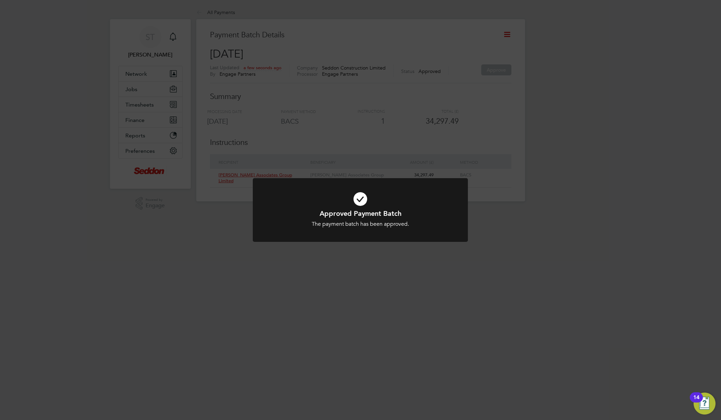
click at [359, 67] on div "Approved Payment Batch The payment batch has been approved. Cancel Okay" at bounding box center [360, 210] width 721 height 420
